Goal: Information Seeking & Learning: Learn about a topic

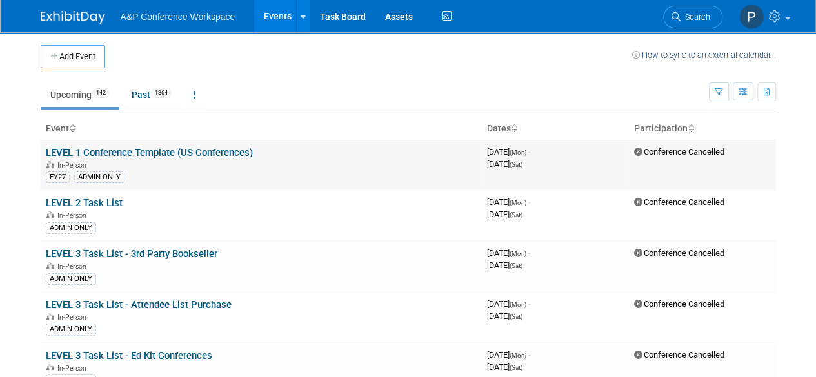
scroll to position [2227, 0]
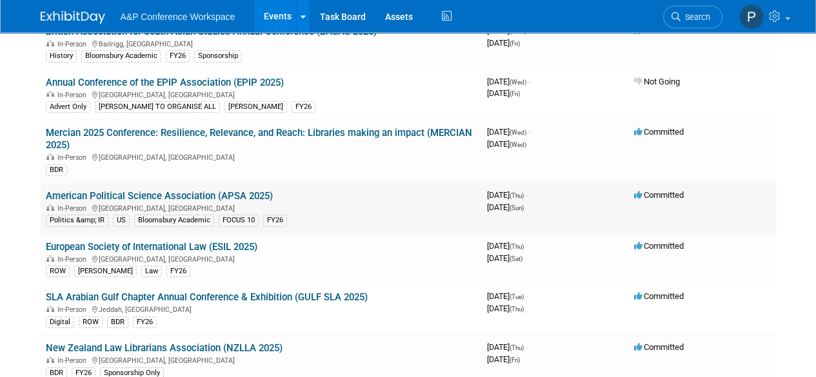
click at [200, 190] on link "American Political Science Association (APSA 2025)" at bounding box center [159, 196] width 227 height 12
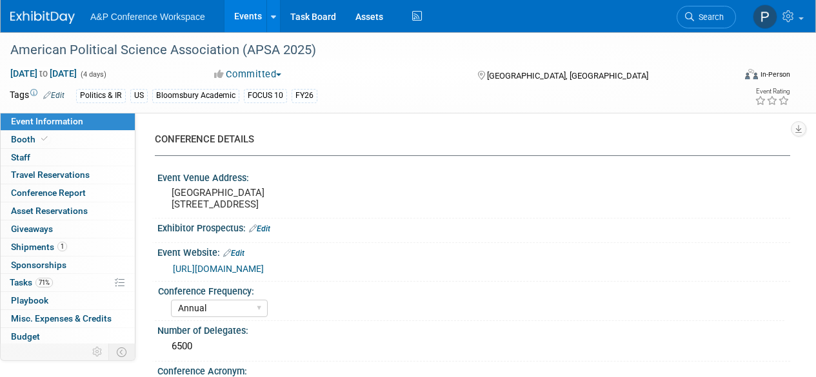
select select "Annual"
select select "Level 2"
select select "In-Person Booth"
select select "Politics & International Relations"
select select "Bloomsbury Academic"
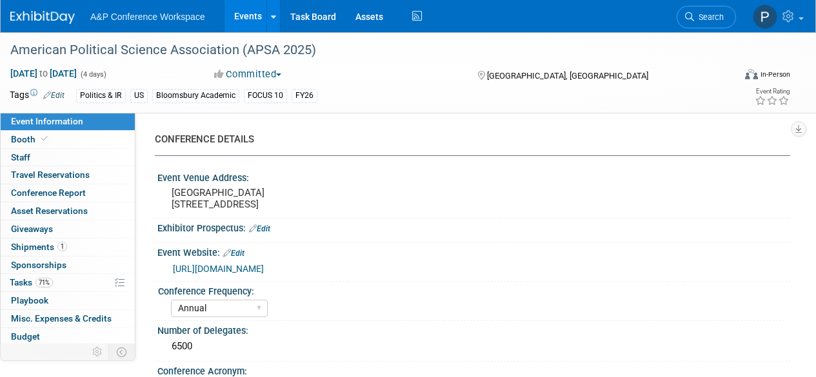
select select "Amanda Oney"
select select "Ami Reitmeier"
select select "Networking/Commissioning"
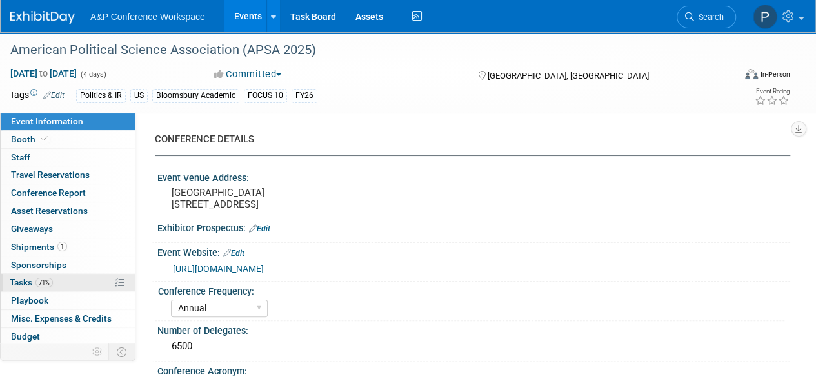
click at [71, 283] on link "71% Tasks 71%" at bounding box center [68, 282] width 134 height 17
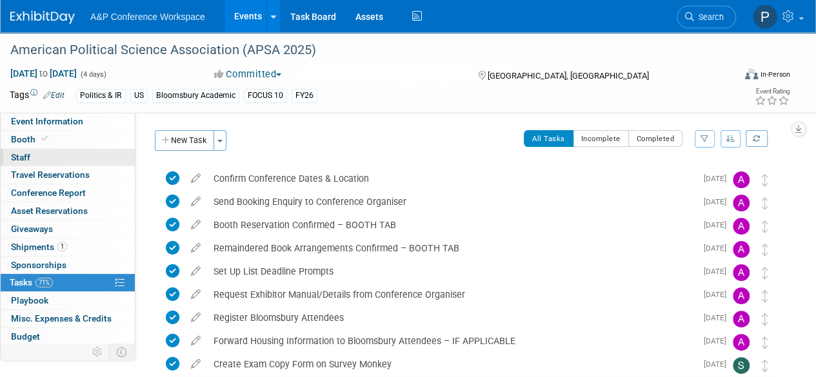
click at [74, 157] on link "0 Staff 0" at bounding box center [68, 157] width 134 height 17
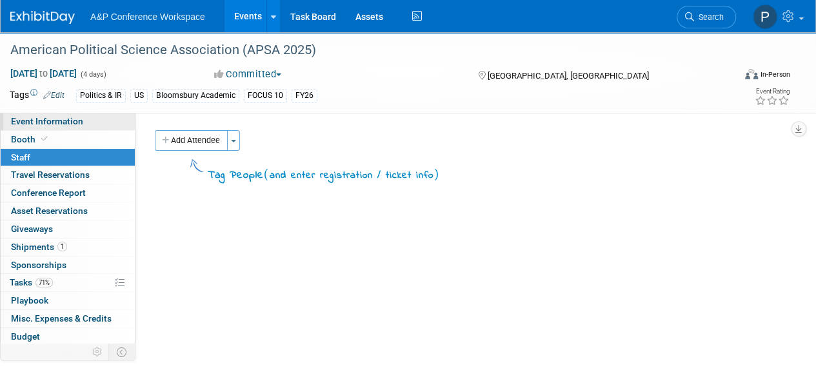
click at [97, 122] on link "Event Information" at bounding box center [68, 121] width 134 height 17
select select "Annual"
select select "Level 2"
select select "In-Person Booth"
select select "Politics & International Relations"
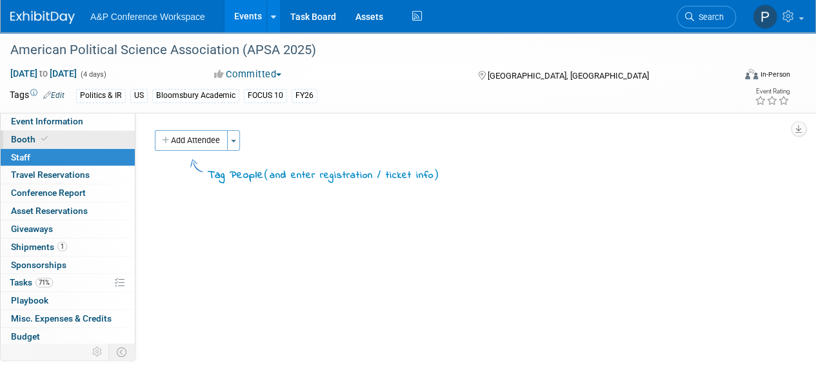
select select "Bloomsbury Academic"
select select "Amanda Oney"
select select "Ami Reitmeier"
select select "Networking/Commissioning"
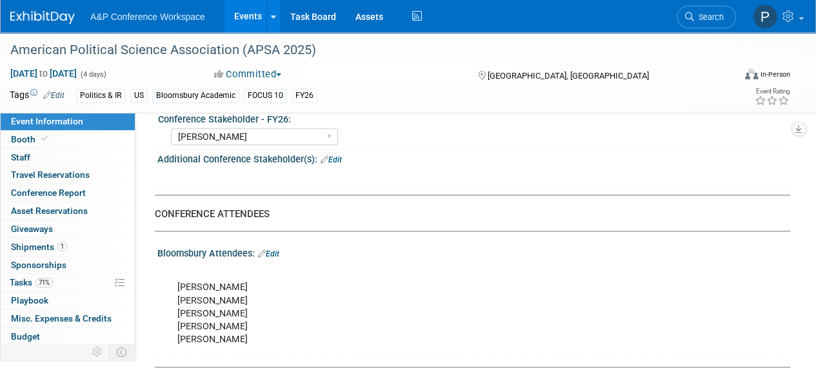
scroll to position [724, 0]
click at [725, 145] on div "Abigail Larkin Alice Billington Ami Reitmeier Amy Suratia Andy Boyd Anna Robert…" at bounding box center [477, 134] width 613 height 21
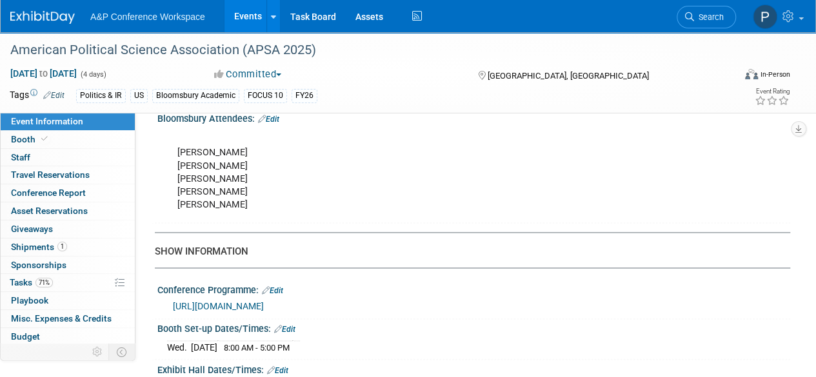
scroll to position [827, 0]
